Goal: Information Seeking & Learning: Learn about a topic

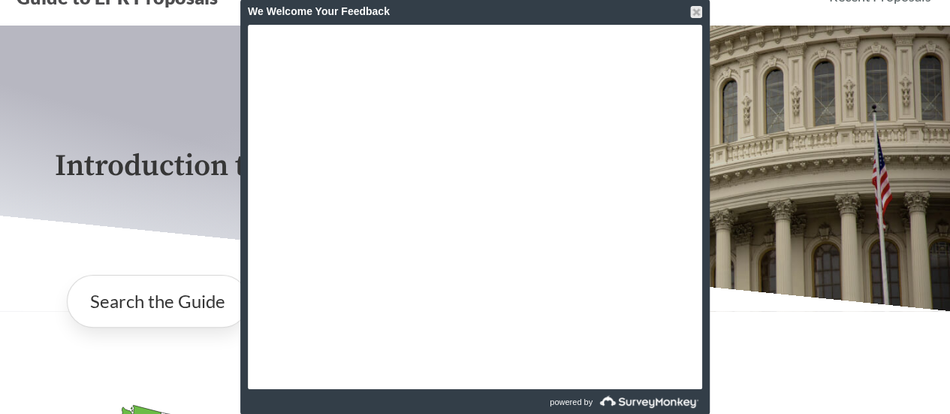
scroll to position [63, 0]
click at [698, 9] on div at bounding box center [696, 12] width 12 height 12
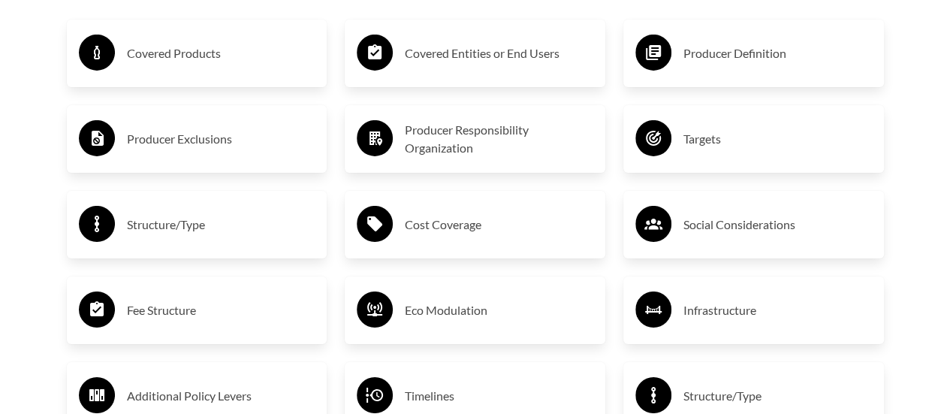
scroll to position [2476, 0]
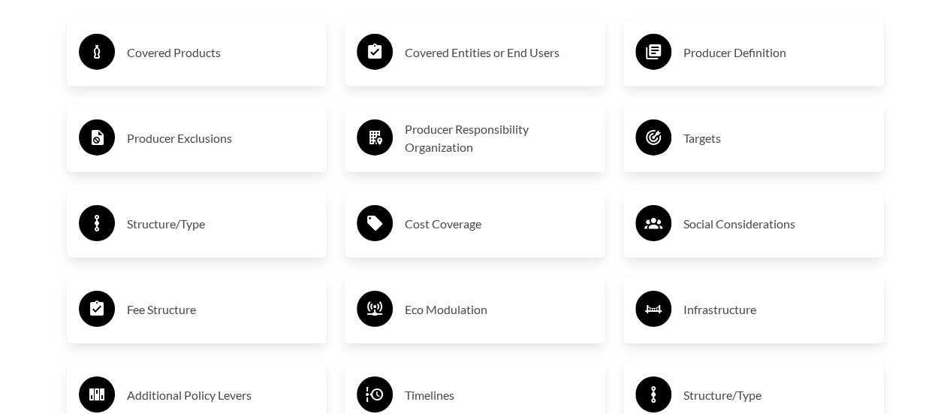
click at [224, 56] on h3 "Covered Products" at bounding box center [221, 53] width 189 height 24
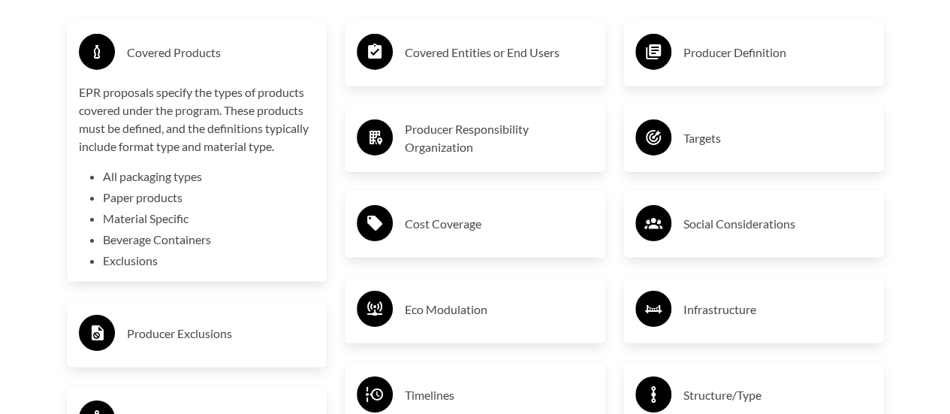
click at [224, 56] on h3 "Covered Products" at bounding box center [221, 53] width 189 height 24
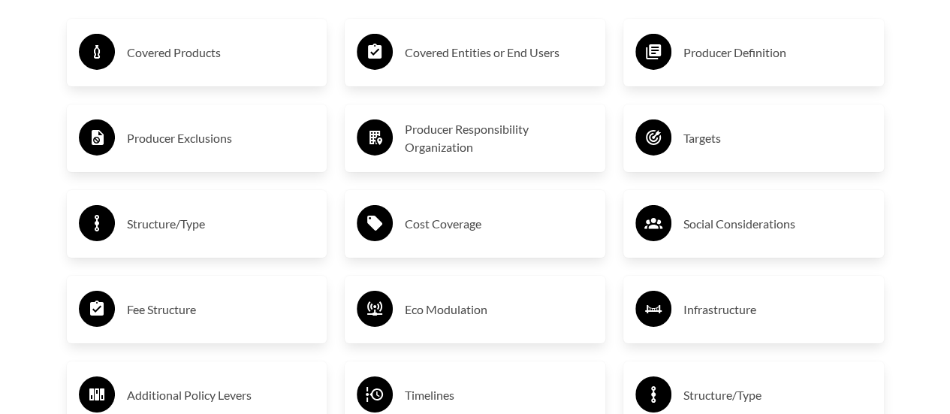
click at [463, 44] on h3 "Covered Entities or End Users" at bounding box center [499, 53] width 189 height 24
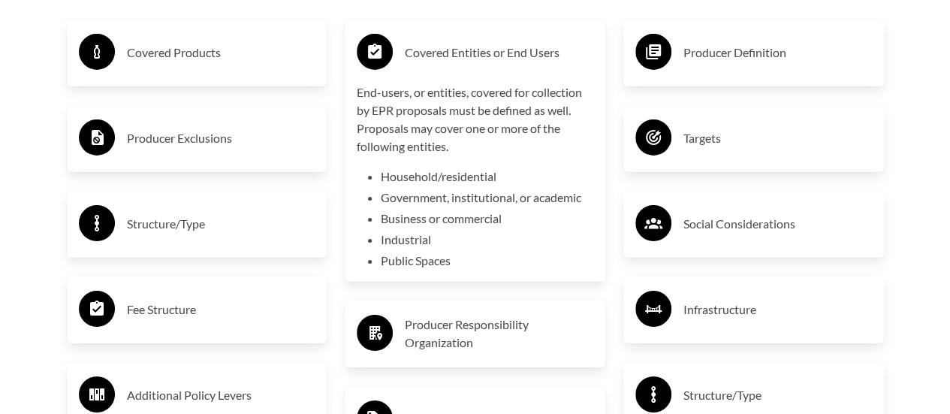
click at [463, 44] on h3 "Covered Entities or End Users" at bounding box center [499, 53] width 189 height 24
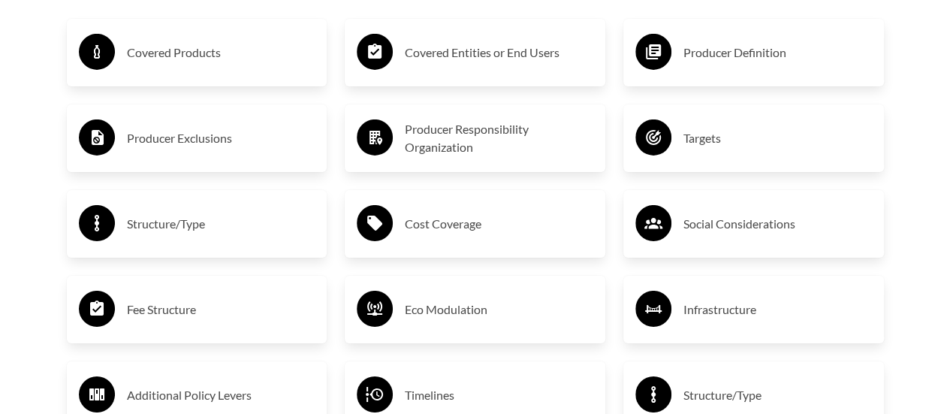
click at [772, 56] on h3 "Producer Definition" at bounding box center [778, 53] width 189 height 24
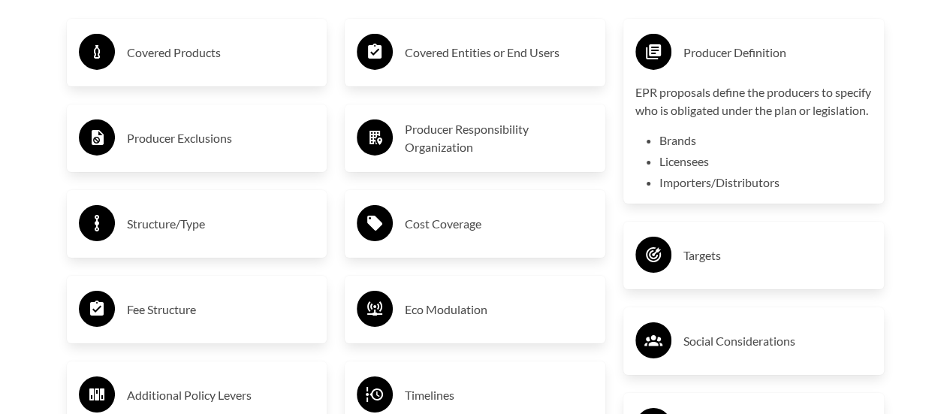
click at [772, 56] on h3 "Producer Definition" at bounding box center [778, 53] width 189 height 24
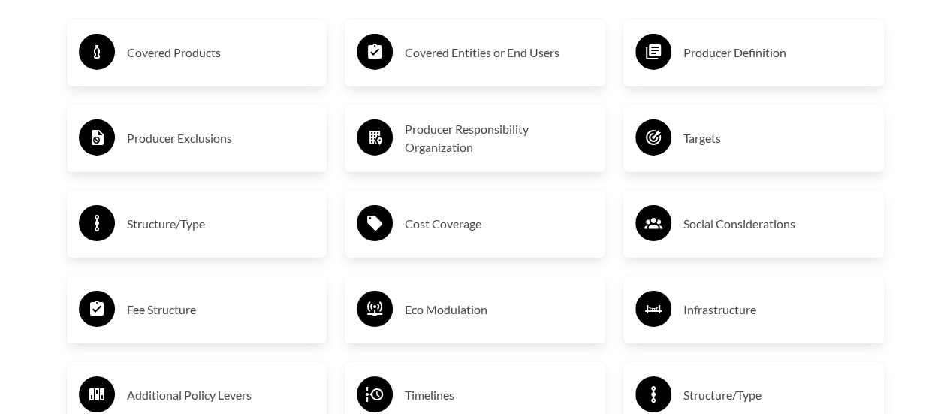
click at [268, 136] on h3 "Producer Exclusions" at bounding box center [221, 138] width 189 height 24
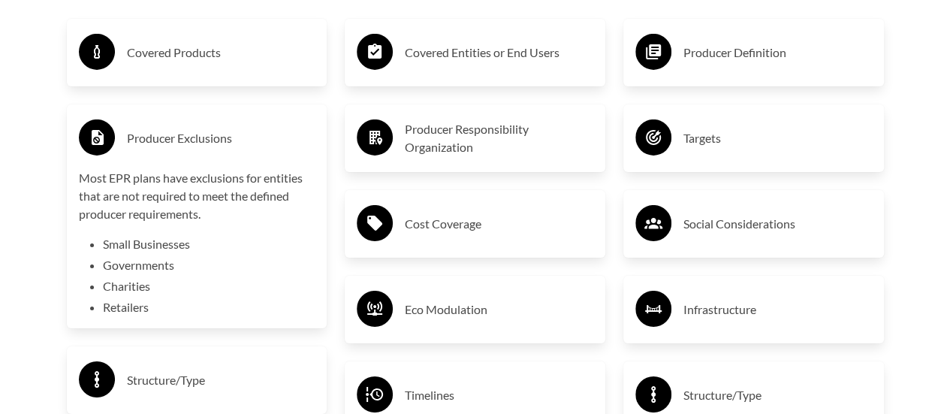
click at [268, 136] on h3 "Producer Exclusions" at bounding box center [221, 138] width 189 height 24
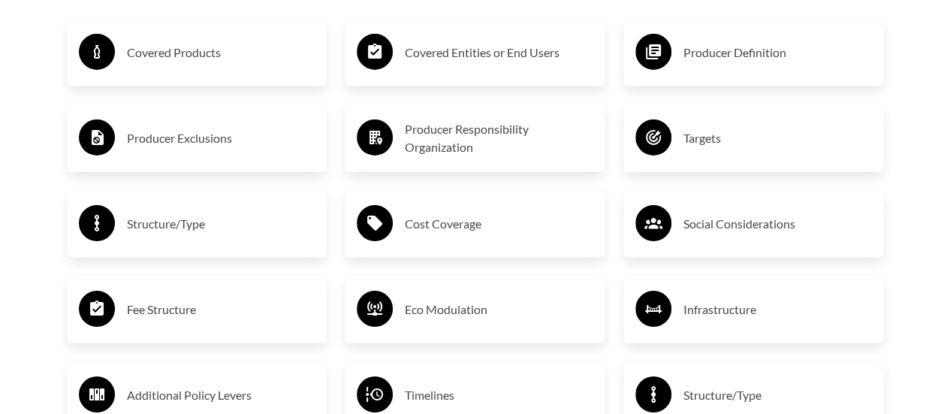
click at [543, 150] on h3 "Producer Responsibility Organization" at bounding box center [499, 138] width 189 height 36
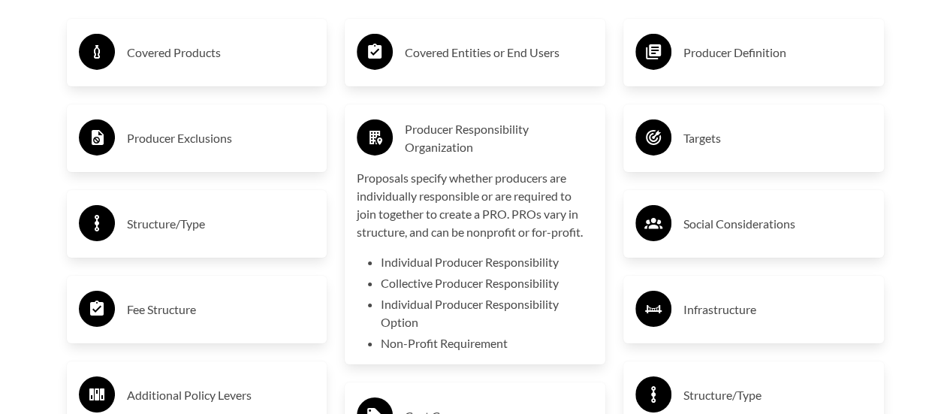
click at [543, 150] on h3 "Producer Responsibility Organization" at bounding box center [499, 138] width 189 height 36
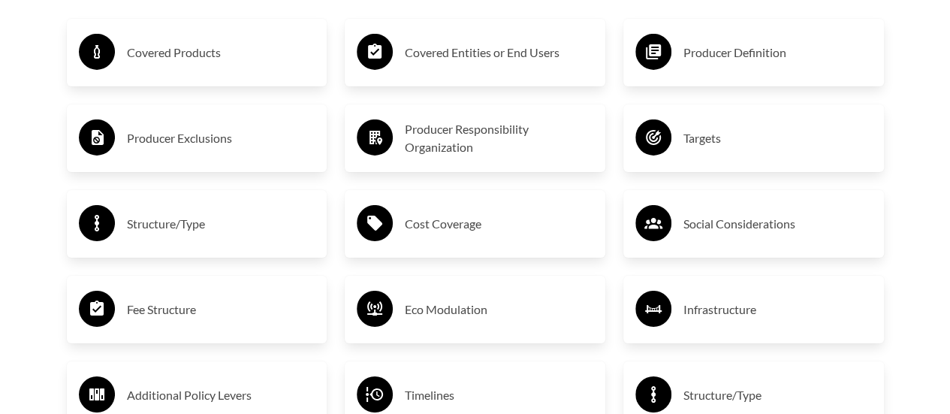
click at [754, 150] on h3 "Targets" at bounding box center [778, 138] width 189 height 24
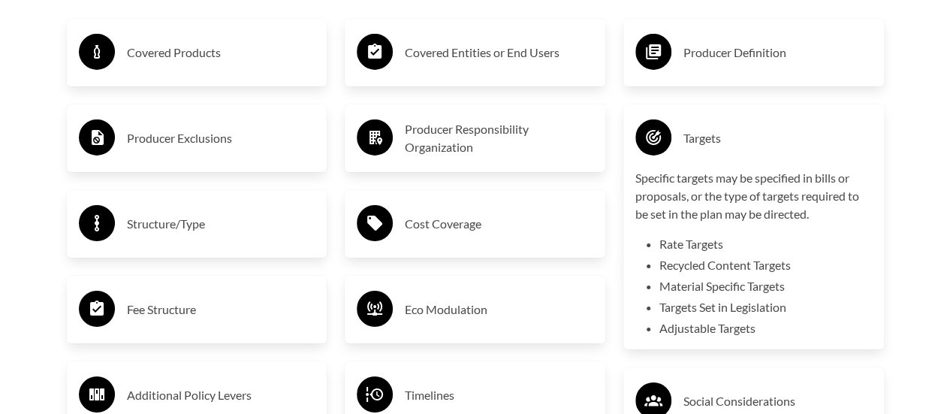
click at [754, 150] on h3 "Targets" at bounding box center [778, 138] width 189 height 24
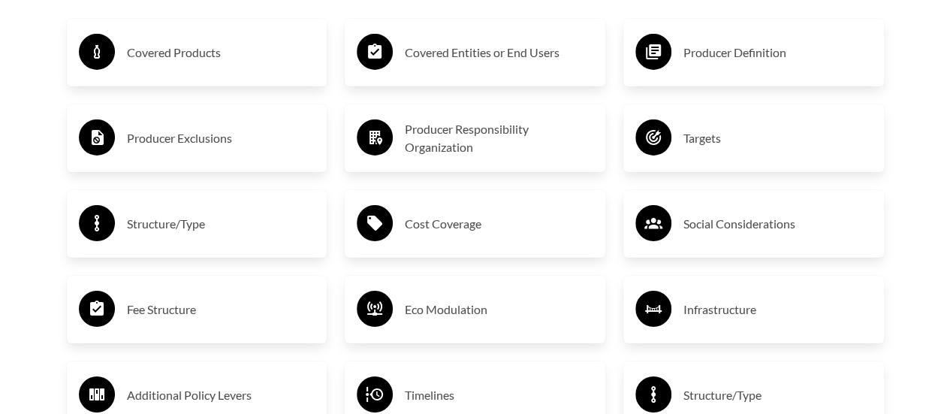
click at [579, 134] on h3 "Producer Responsibility Organization" at bounding box center [499, 138] width 189 height 36
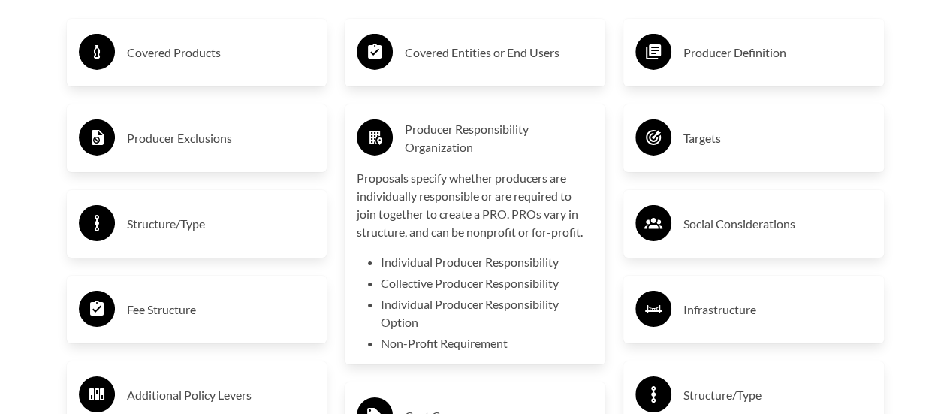
click at [579, 134] on h3 "Producer Responsibility Organization" at bounding box center [499, 138] width 189 height 36
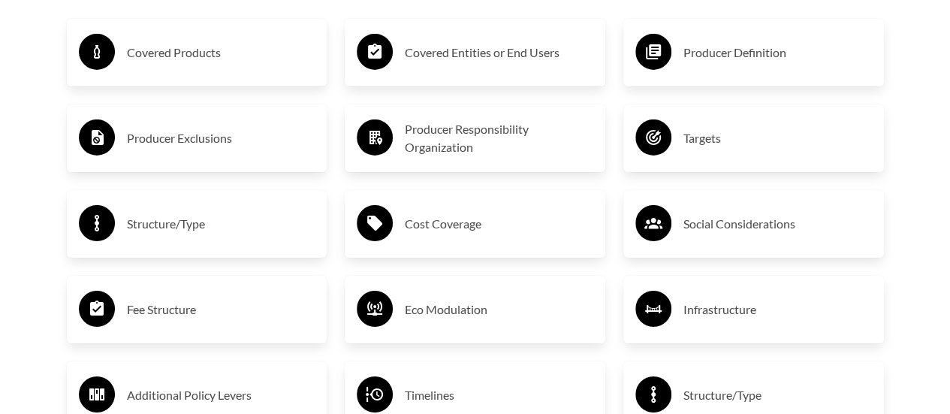
click at [263, 229] on h3 "Structure/Type" at bounding box center [221, 224] width 189 height 24
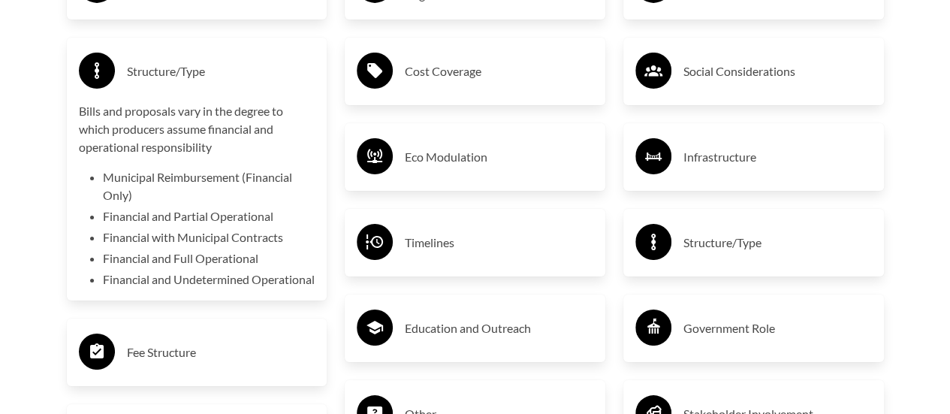
scroll to position [2636, 0]
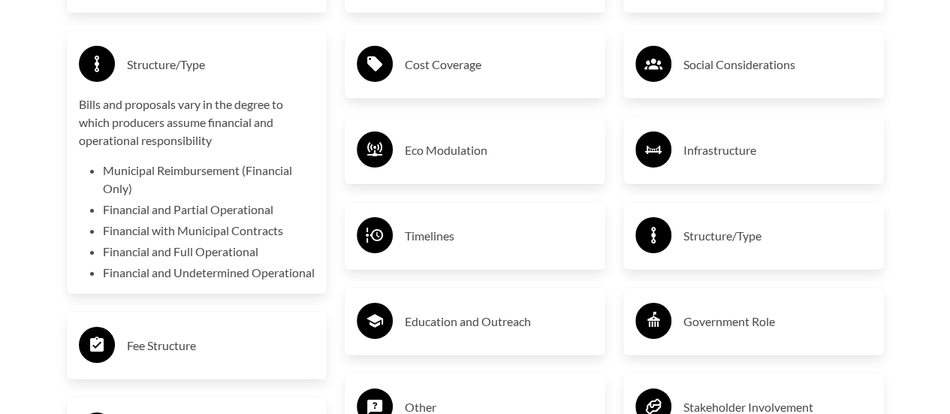
click at [285, 69] on h3 "Structure/Type" at bounding box center [221, 65] width 189 height 24
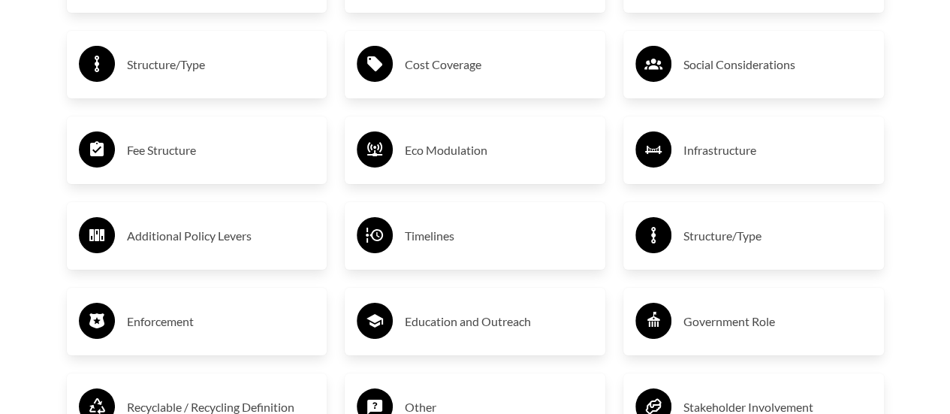
click at [490, 66] on h3 "Cost Coverage" at bounding box center [499, 65] width 189 height 24
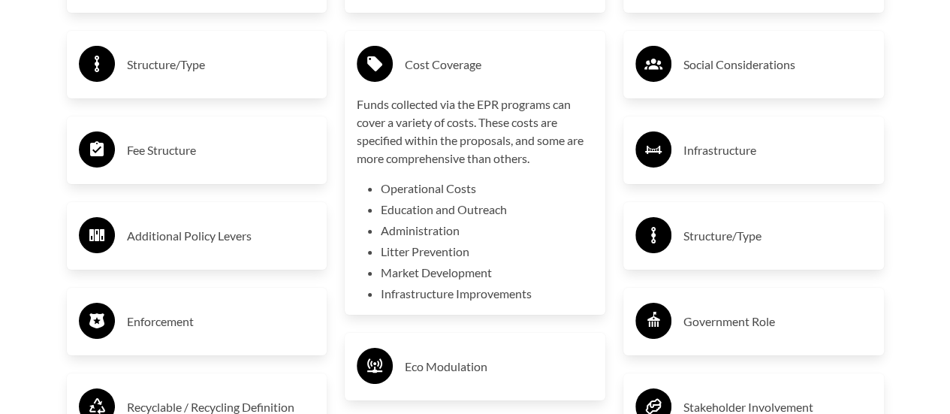
click at [551, 62] on h3 "Cost Coverage" at bounding box center [499, 65] width 189 height 24
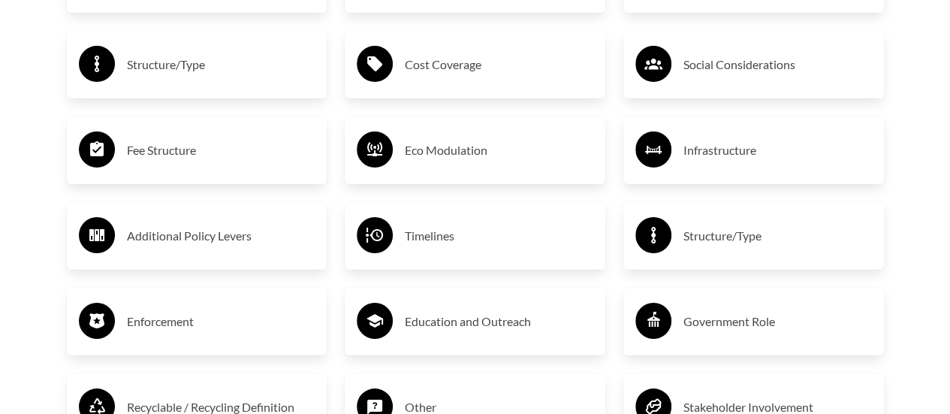
click at [551, 62] on h3 "Cost Coverage" at bounding box center [499, 65] width 189 height 24
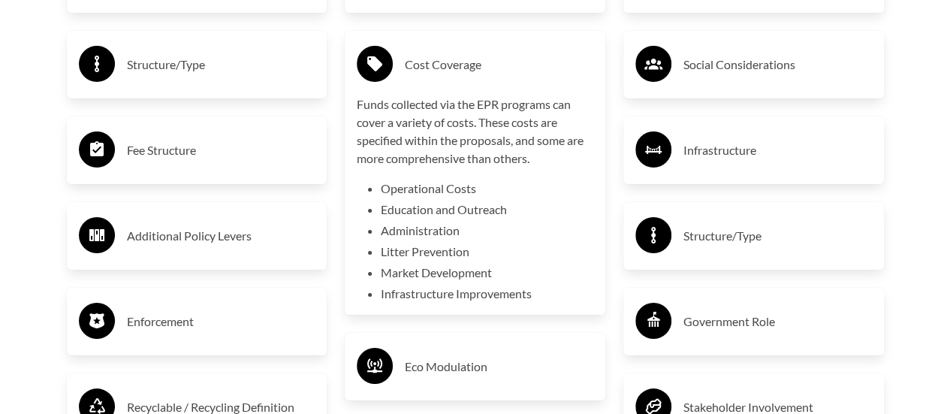
click at [551, 62] on h3 "Cost Coverage" at bounding box center [499, 65] width 189 height 24
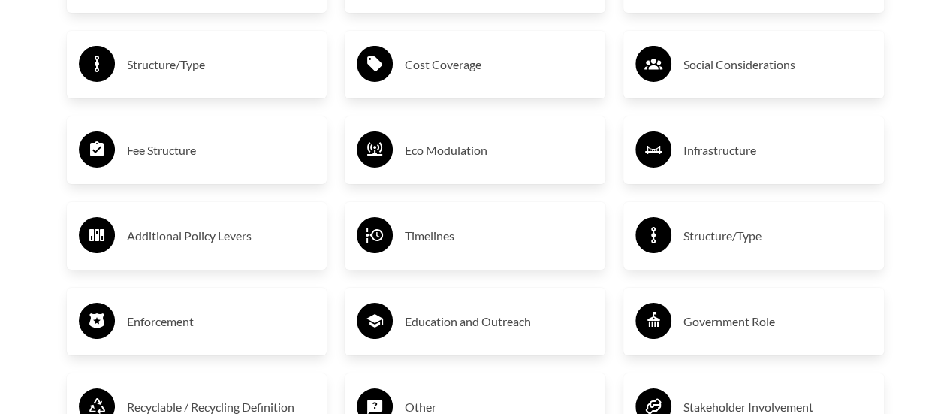
click at [765, 66] on h3 "Social Considerations" at bounding box center [778, 65] width 189 height 24
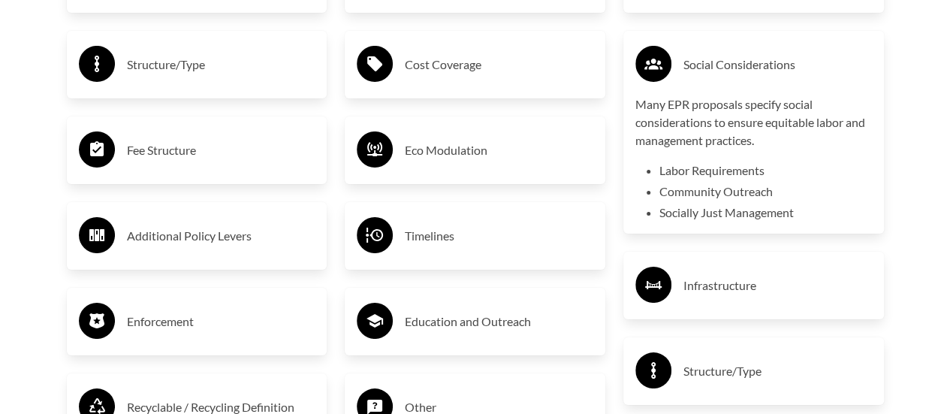
click at [780, 62] on h3 "Social Considerations" at bounding box center [778, 65] width 189 height 24
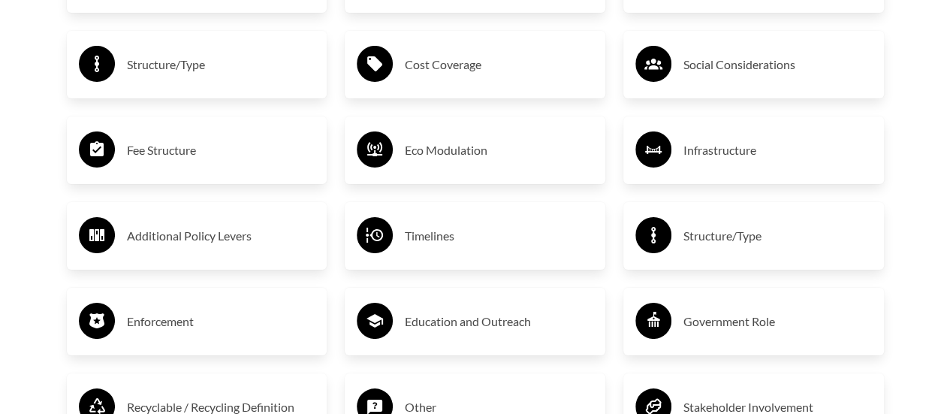
click at [258, 144] on h3 "Fee Structure" at bounding box center [221, 150] width 189 height 24
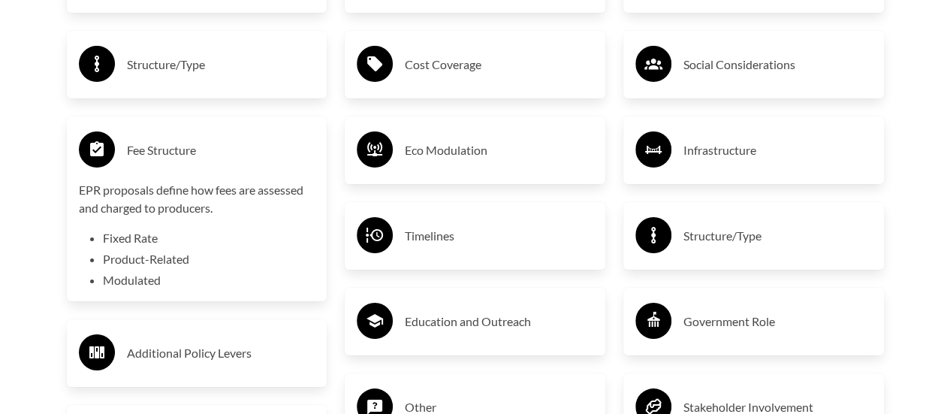
click at [270, 136] on div "Fee Structure" at bounding box center [197, 150] width 237 height 44
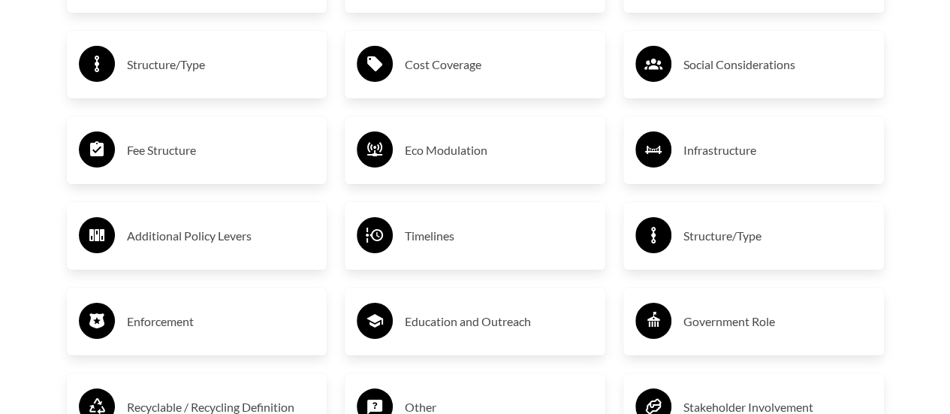
click at [456, 134] on div "Eco Modulation" at bounding box center [475, 150] width 237 height 44
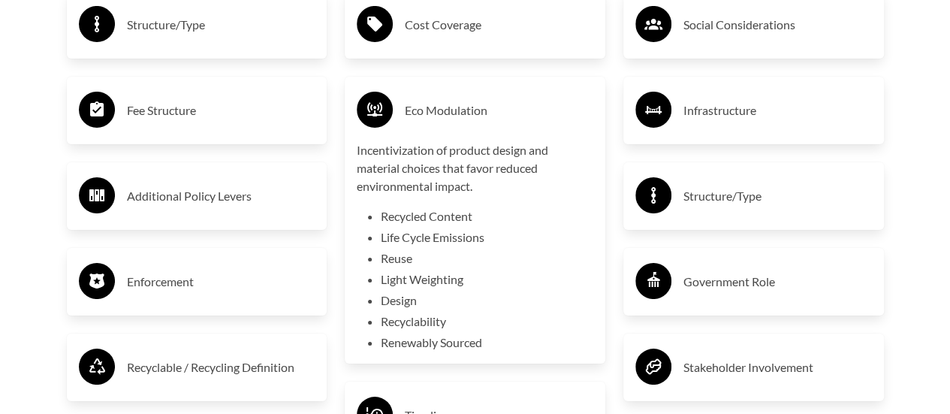
scroll to position [2676, 0]
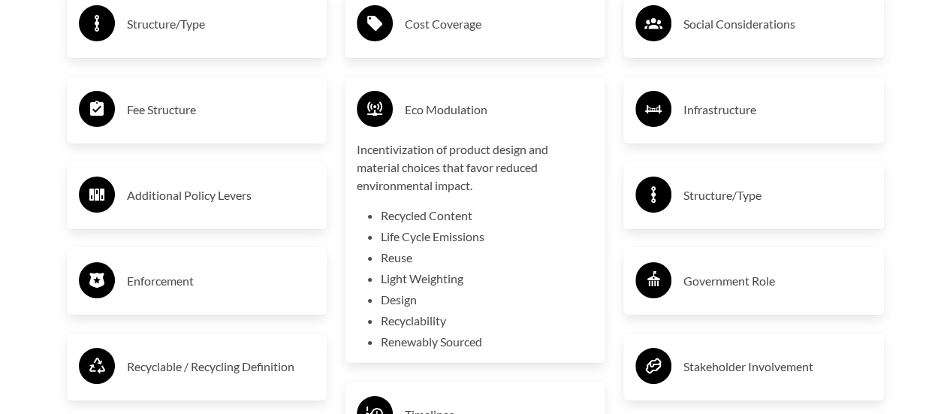
click at [547, 118] on h3 "Eco Modulation" at bounding box center [499, 110] width 189 height 24
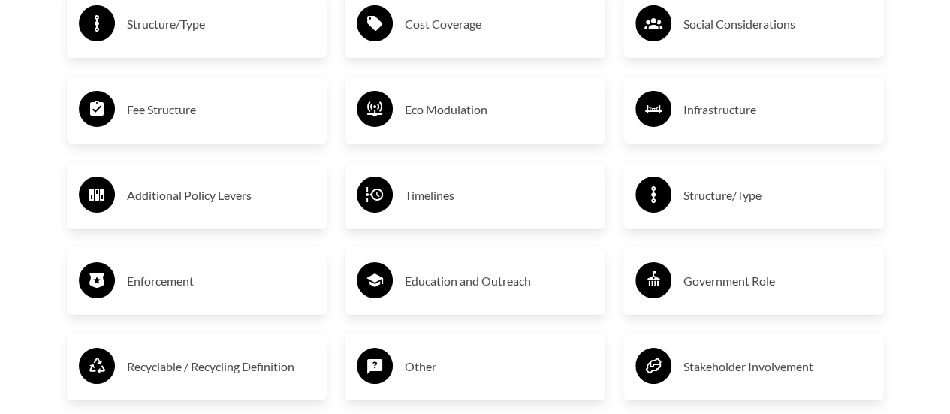
click at [775, 103] on h3 "Infrastructure" at bounding box center [778, 110] width 189 height 24
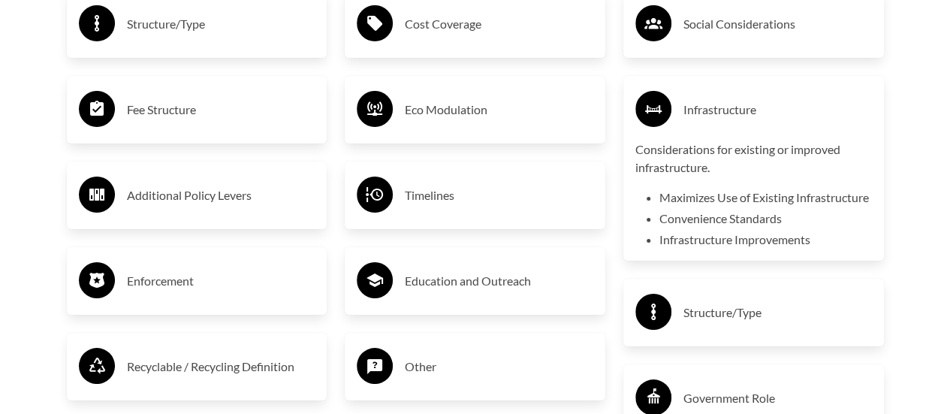
click at [254, 279] on h3 "Enforcement" at bounding box center [221, 281] width 189 height 24
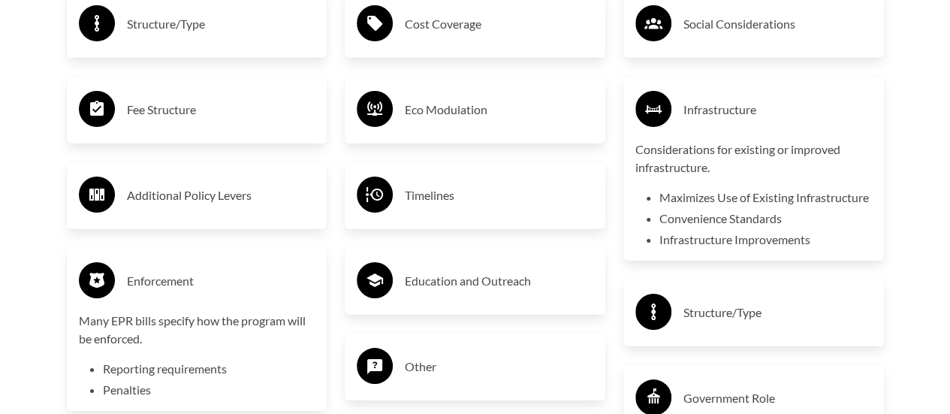
click at [802, 89] on div "Infrastructure Considerations for existing or improved infrastructure. Maximize…" at bounding box center [754, 168] width 261 height 185
click at [789, 103] on h3 "Infrastructure" at bounding box center [778, 110] width 189 height 24
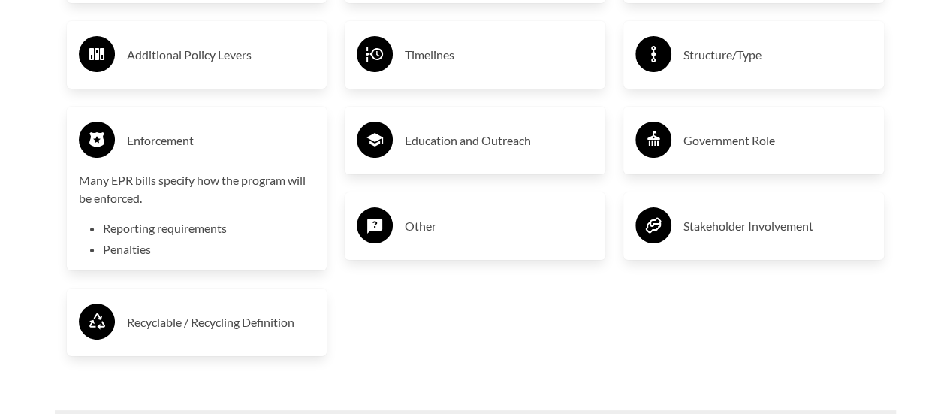
scroll to position [2818, 0]
click at [228, 130] on h3 "Enforcement" at bounding box center [221, 140] width 189 height 24
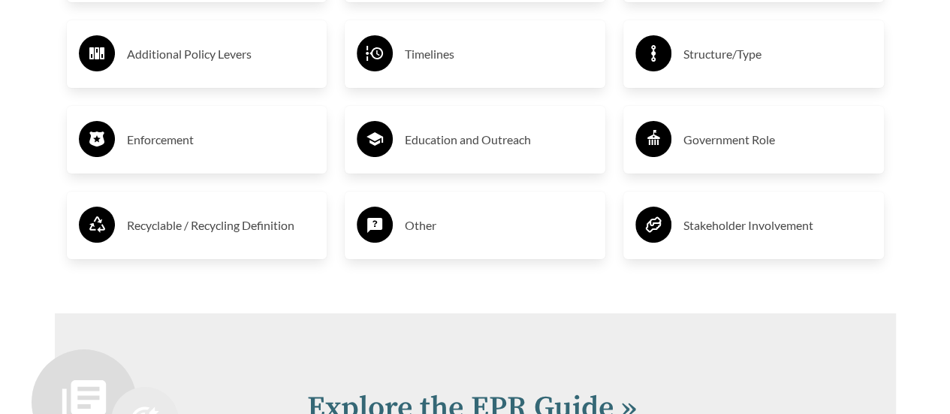
click at [482, 124] on div "Education and Outreach" at bounding box center [475, 140] width 237 height 44
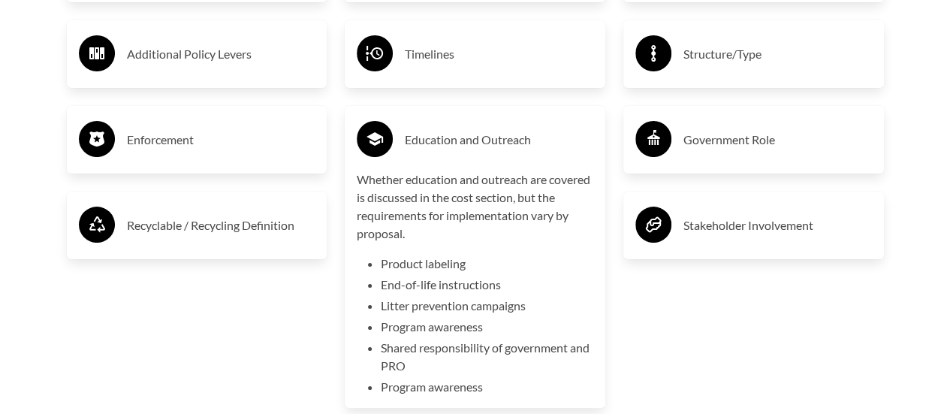
click at [482, 124] on div "Education and Outreach" at bounding box center [475, 140] width 237 height 44
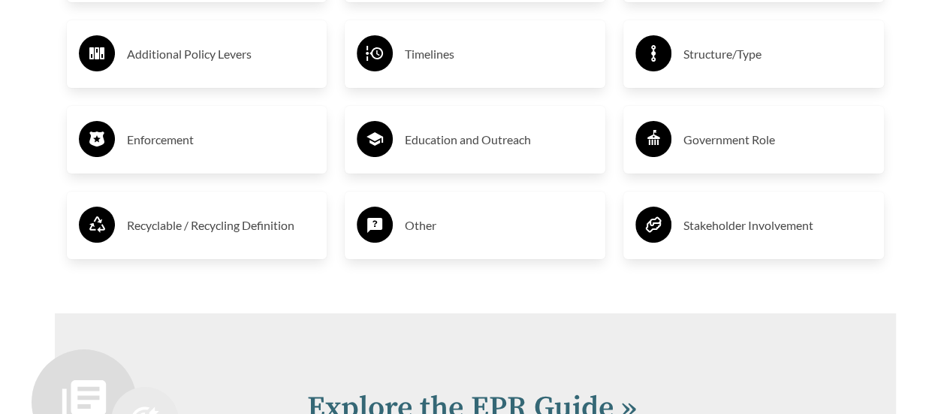
click at [795, 128] on div "Government Role" at bounding box center [754, 140] width 237 height 44
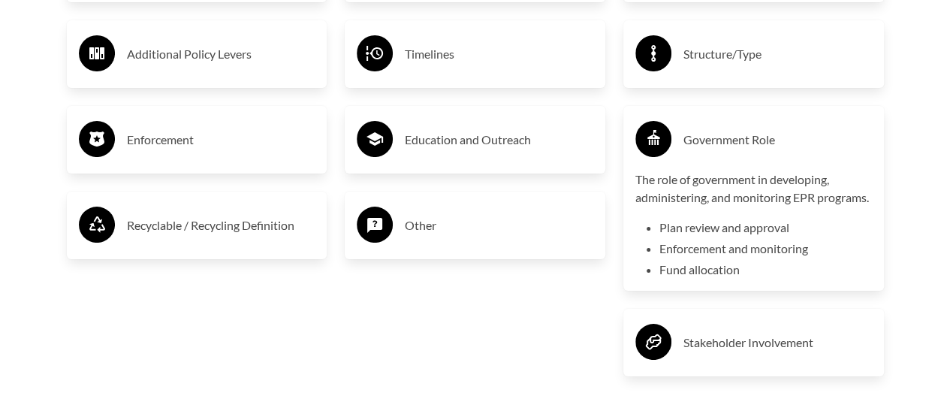
click at [795, 128] on div "Government Role" at bounding box center [754, 140] width 237 height 44
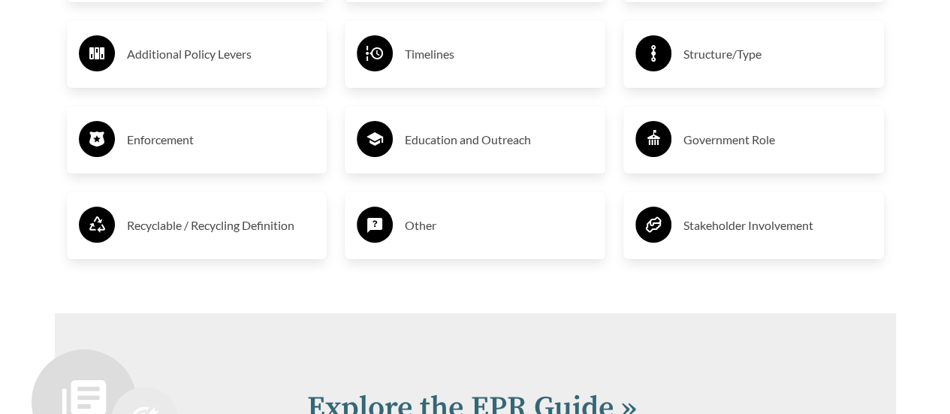
click at [296, 204] on div "Recyclable / Recycling Definition" at bounding box center [197, 226] width 261 height 68
click at [268, 217] on h3 "Recyclable / Recycling Definition" at bounding box center [221, 225] width 189 height 24
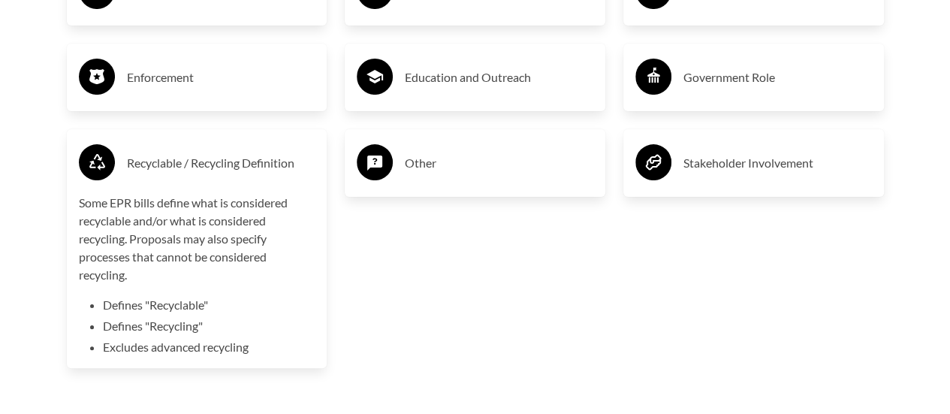
scroll to position [2881, 0]
click at [284, 162] on h3 "Recyclable / Recycling Definition" at bounding box center [221, 162] width 189 height 24
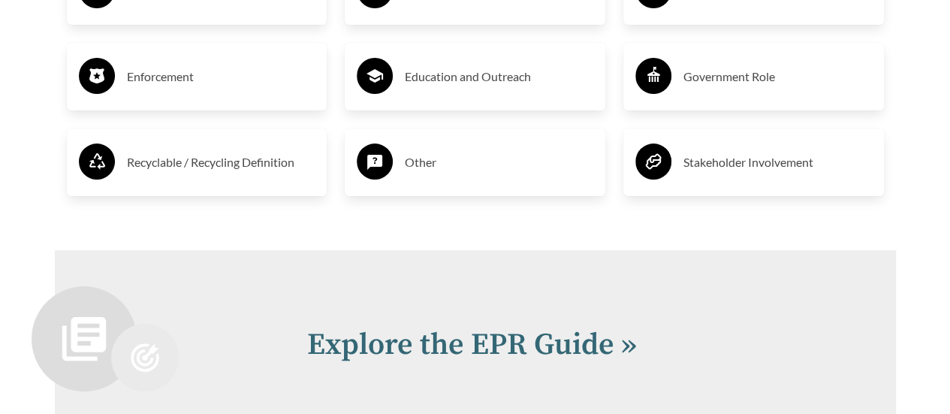
click at [454, 162] on h3 "Other" at bounding box center [499, 162] width 189 height 24
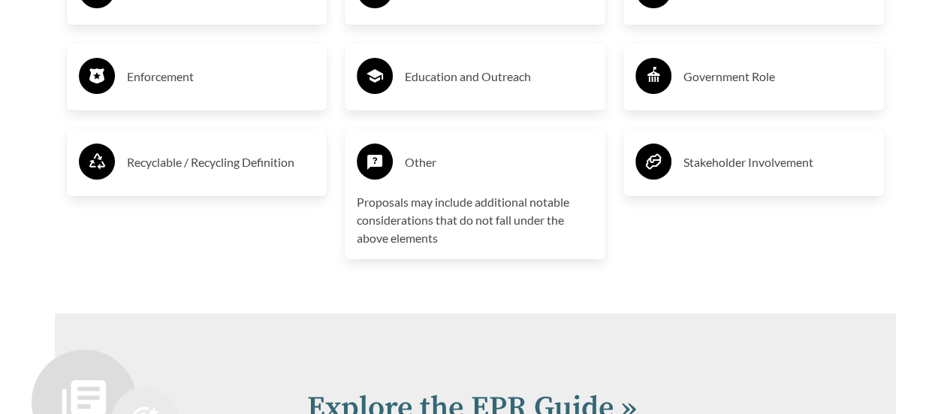
click at [454, 162] on h3 "Other" at bounding box center [499, 162] width 189 height 24
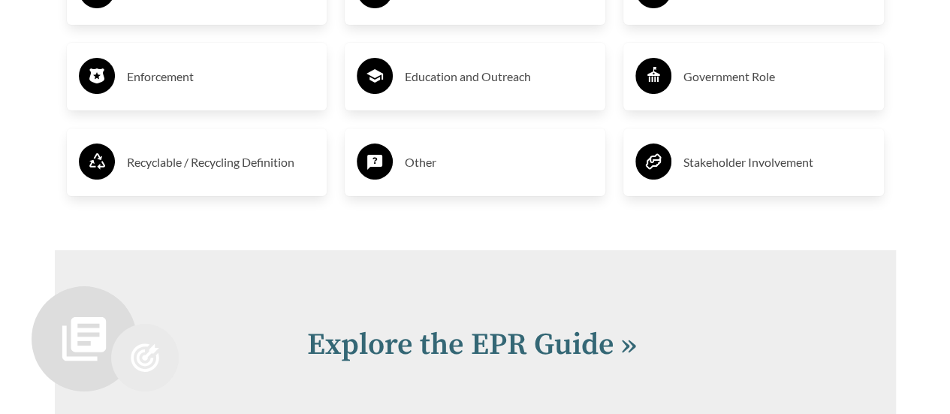
click at [736, 153] on h3 "Stakeholder Involvement" at bounding box center [778, 162] width 189 height 24
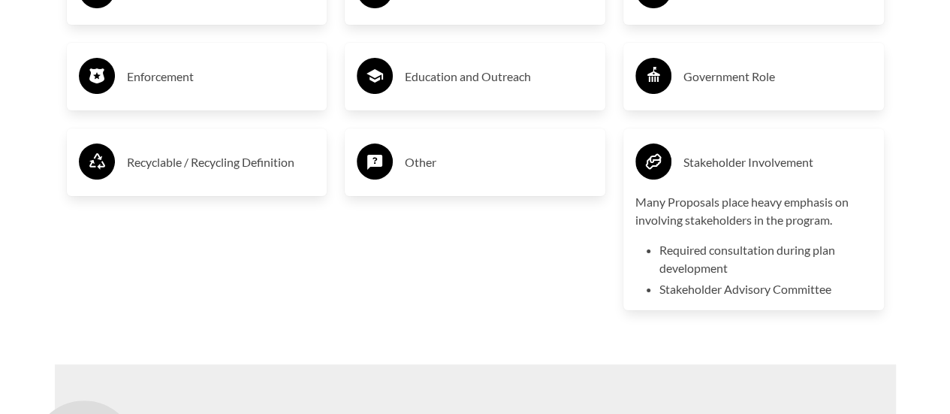
click at [736, 153] on h3 "Stakeholder Involvement" at bounding box center [778, 162] width 189 height 24
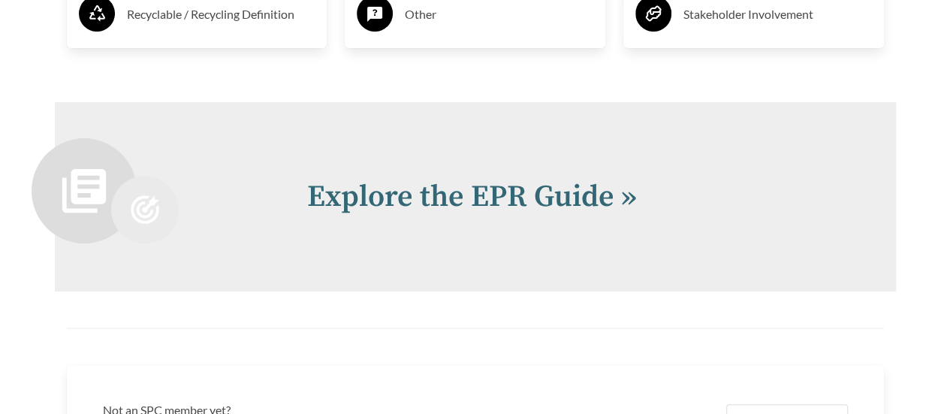
scroll to position [3028, 0]
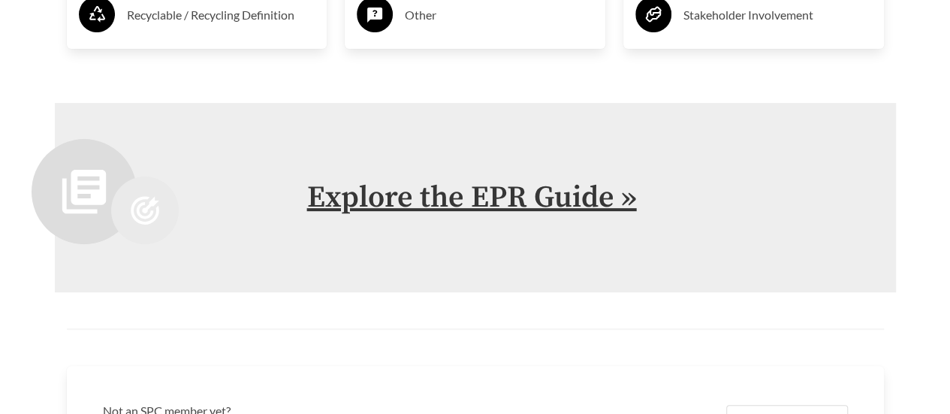
click at [505, 186] on link "Explore the EPR Guide »" at bounding box center [472, 198] width 330 height 38
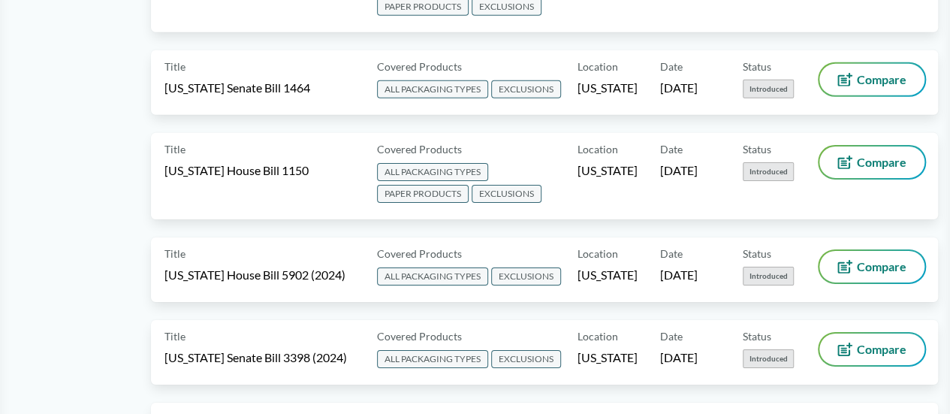
scroll to position [2355, 0]
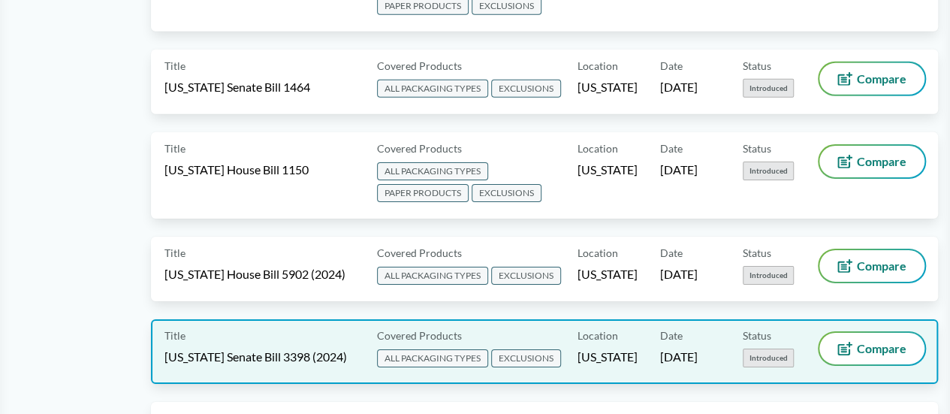
click at [258, 349] on span "[US_STATE] Senate Bill 3398 (2024)" at bounding box center [256, 357] width 183 height 17
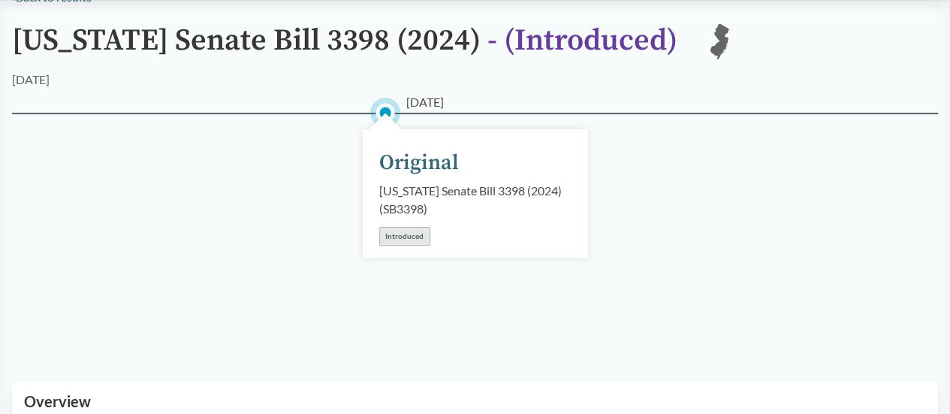
scroll to position [125, 0]
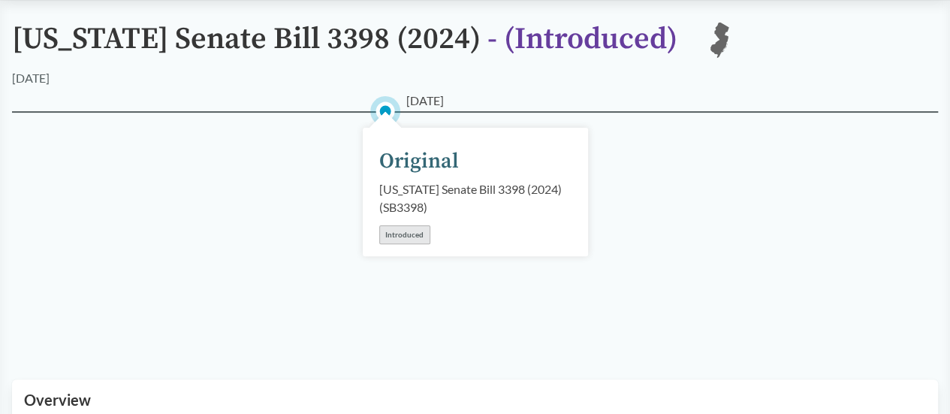
click at [405, 232] on div "Introduced" at bounding box center [404, 234] width 51 height 19
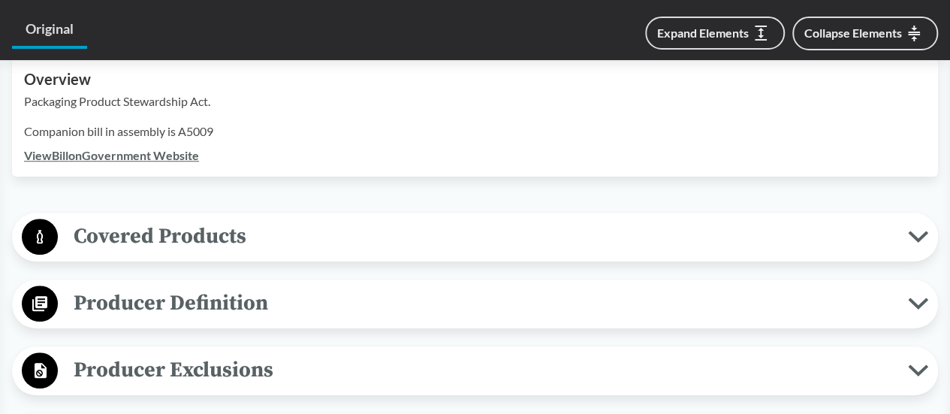
scroll to position [497, 0]
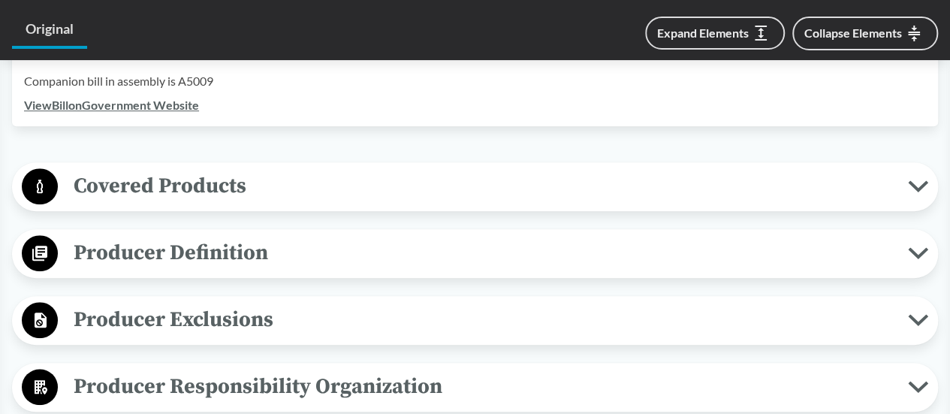
click at [341, 192] on span "Covered Products" at bounding box center [483, 186] width 851 height 34
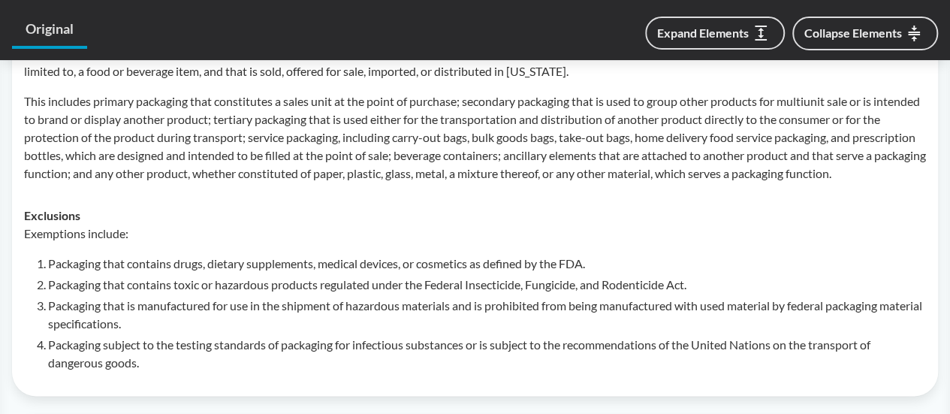
scroll to position [687, 0]
click at [373, 228] on div "Exclusions Exemptions include: Packaging that contains drugs, dietary supplemen…" at bounding box center [475, 289] width 902 height 165
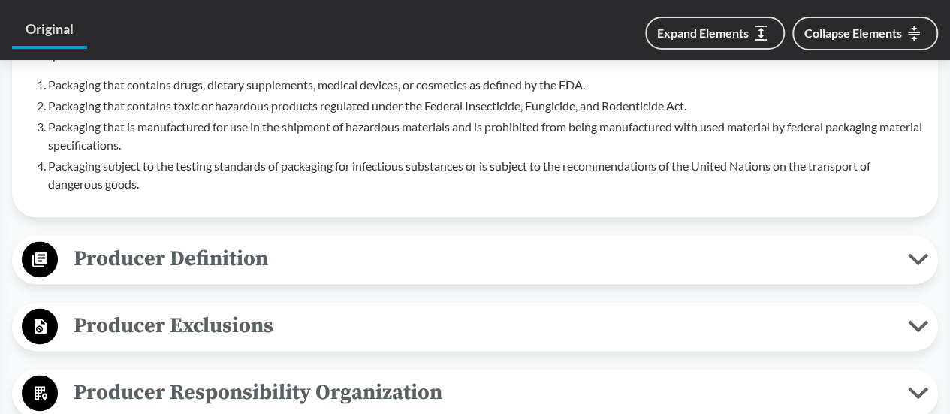
scroll to position [868, 0]
click at [572, 275] on span "Producer Definition" at bounding box center [483, 258] width 851 height 34
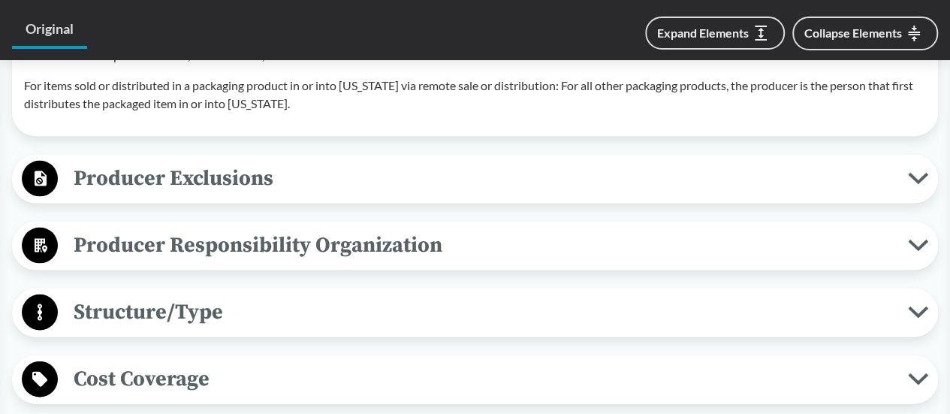
scroll to position [1491, 0]
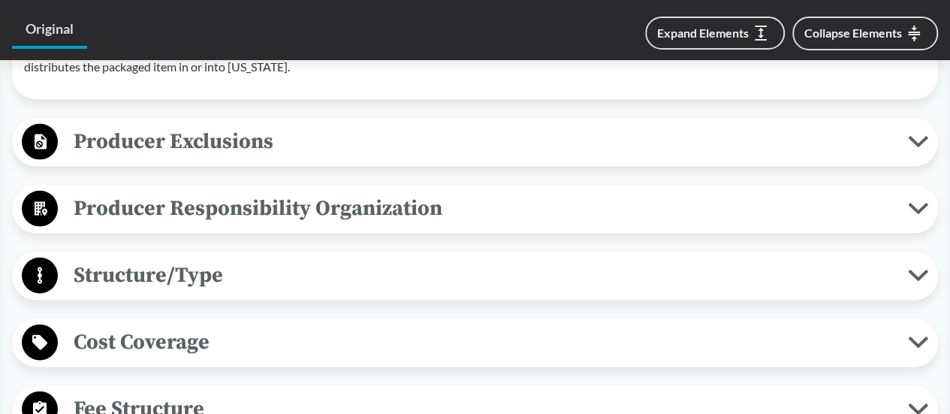
click at [660, 159] on span "Producer Exclusions" at bounding box center [483, 142] width 851 height 34
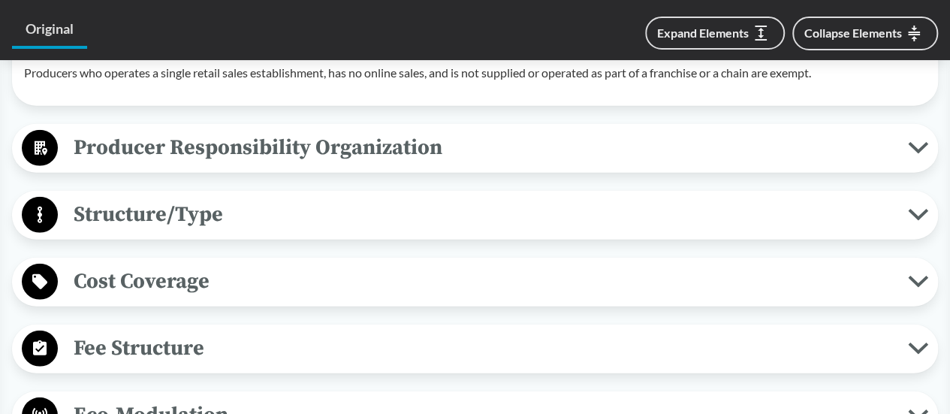
scroll to position [1914, 0]
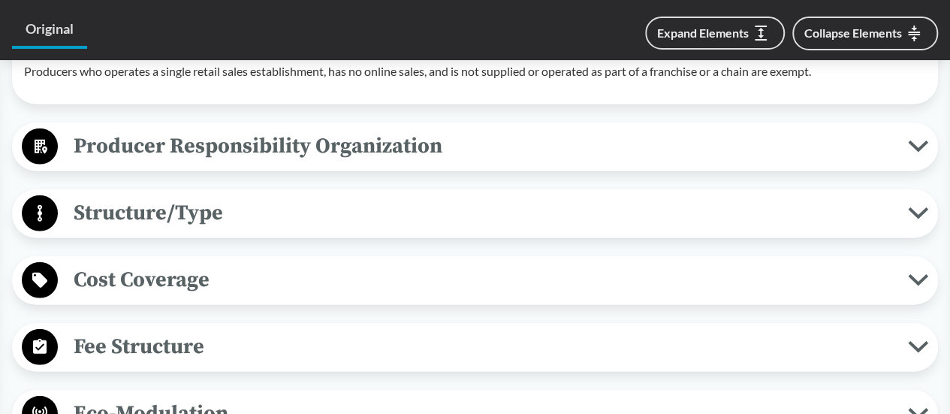
click at [516, 160] on span "Producer Responsibility Organization" at bounding box center [483, 146] width 851 height 34
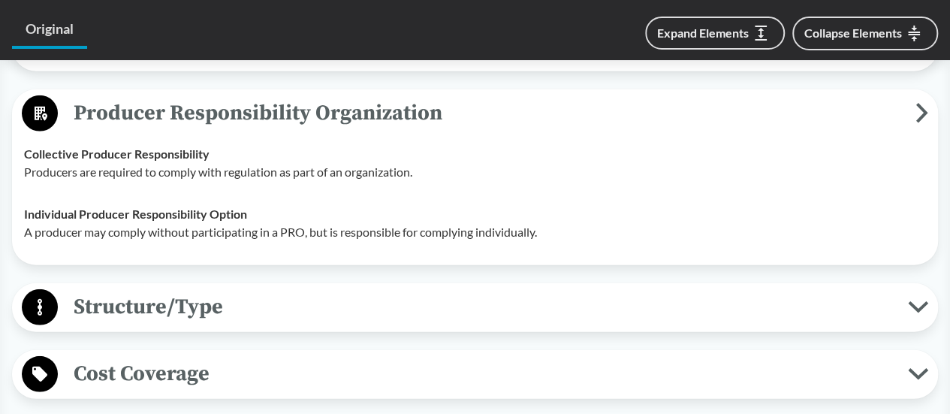
scroll to position [2038, 0]
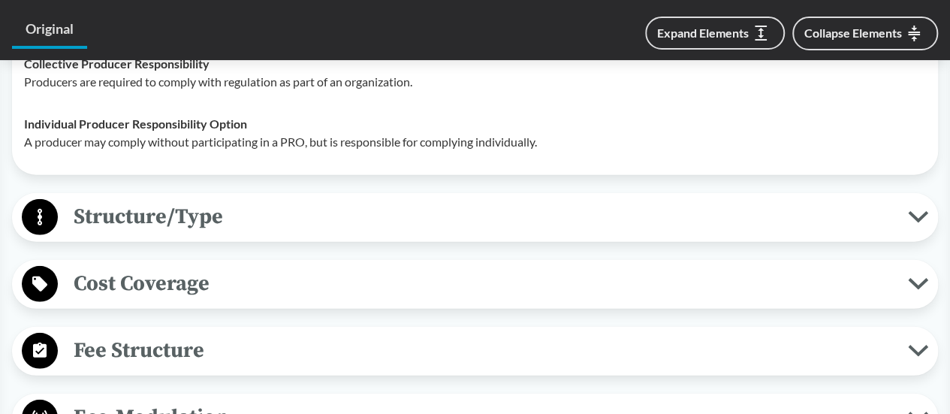
click at [500, 234] on span "Structure/Type" at bounding box center [483, 217] width 851 height 34
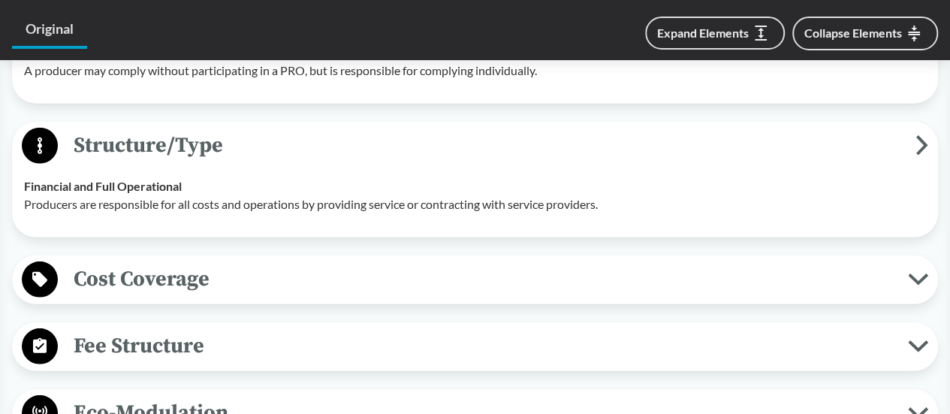
scroll to position [2110, 0]
click at [436, 295] on span "Cost Coverage" at bounding box center [483, 278] width 851 height 34
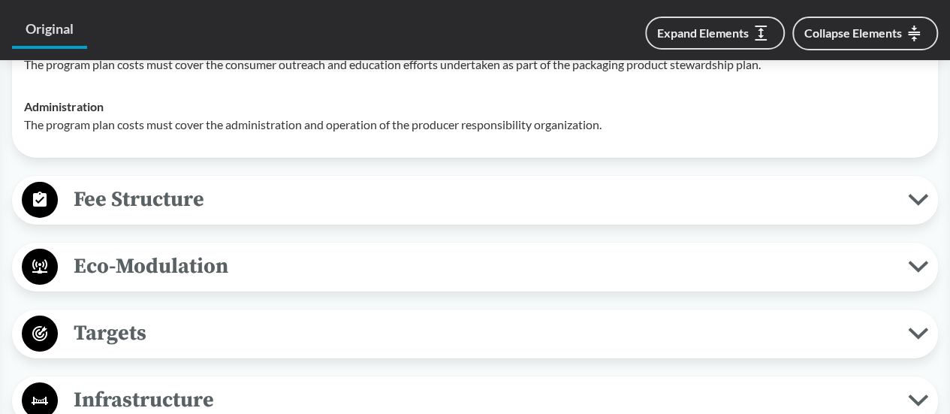
scroll to position [2467, 0]
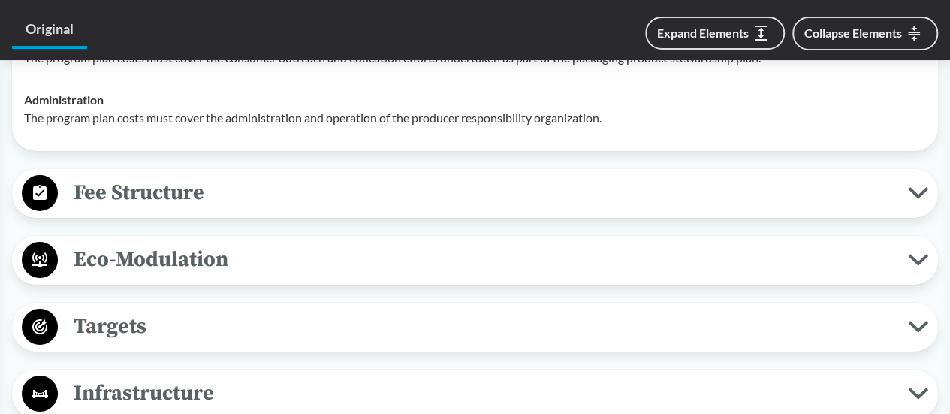
click at [434, 210] on span "Fee Structure" at bounding box center [483, 193] width 851 height 34
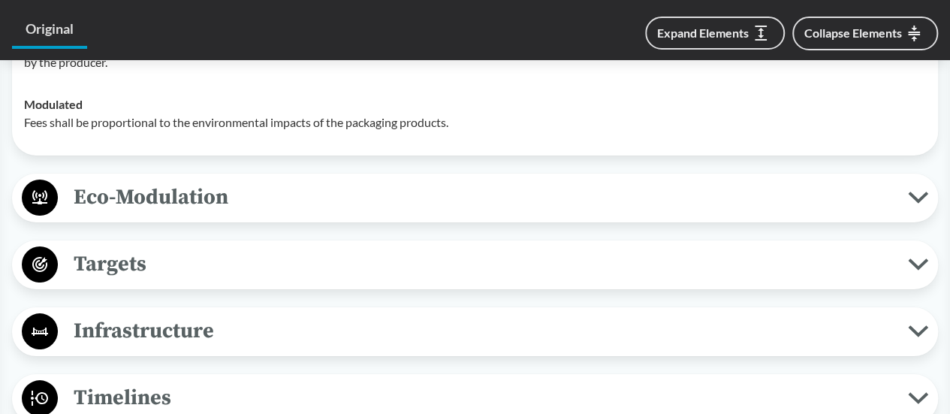
scroll to position [2678, 0]
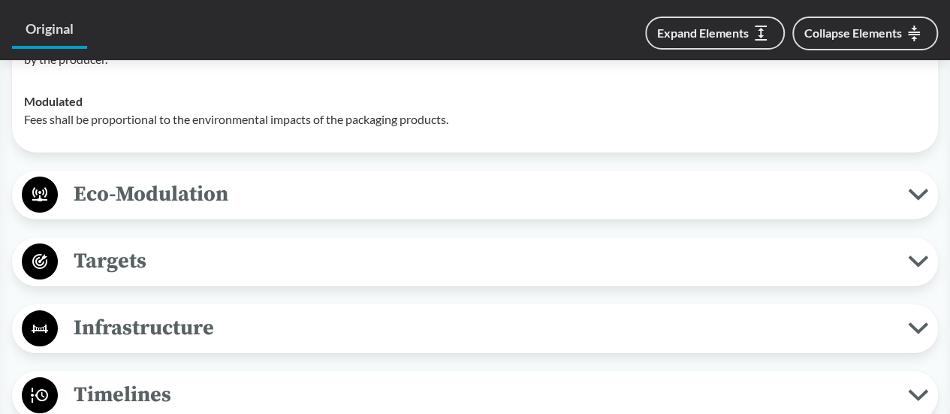
click at [437, 203] on span "Eco-Modulation" at bounding box center [483, 194] width 851 height 34
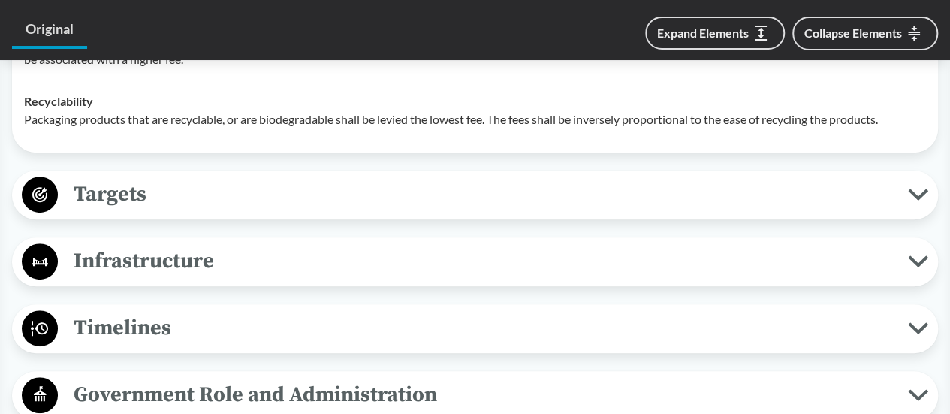
scroll to position [3073, 0]
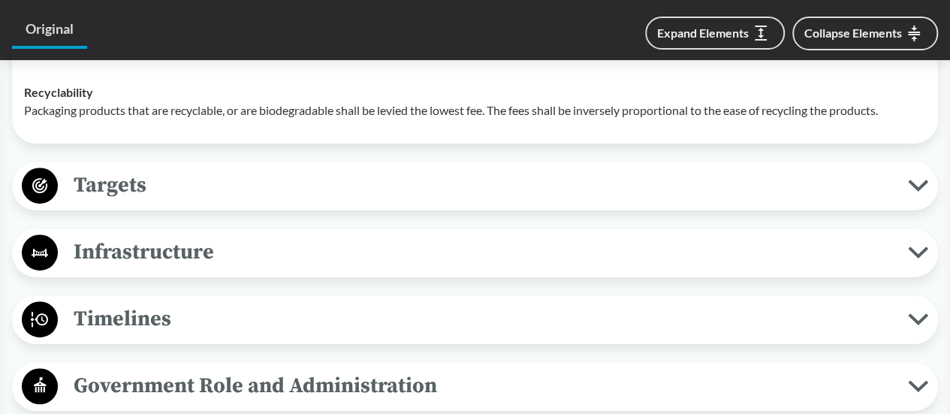
click at [433, 202] on span "Targets" at bounding box center [483, 185] width 851 height 34
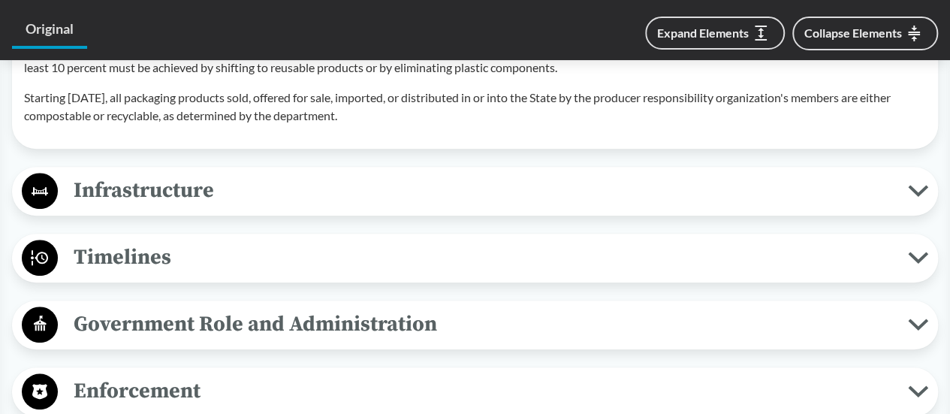
scroll to position [3365, 0]
click at [440, 207] on span "Infrastructure" at bounding box center [483, 190] width 851 height 34
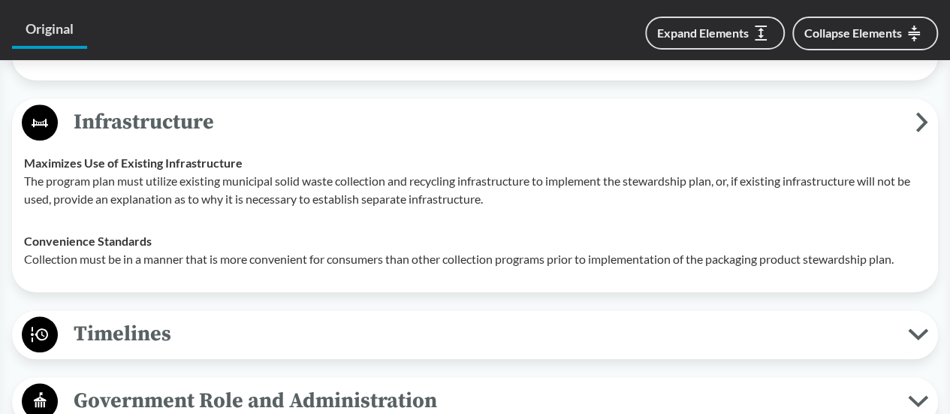
scroll to position [3441, 0]
